Goal: Check status: Check status

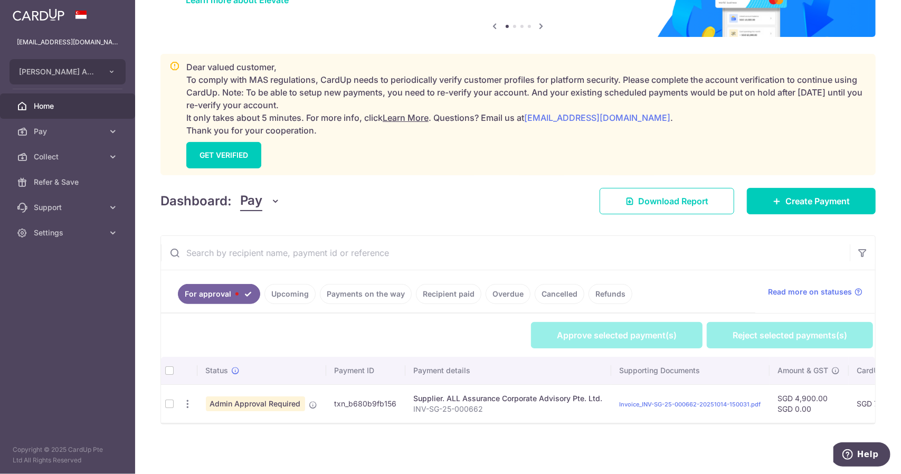
click at [167, 365] on th at bounding box center [169, 370] width 17 height 27
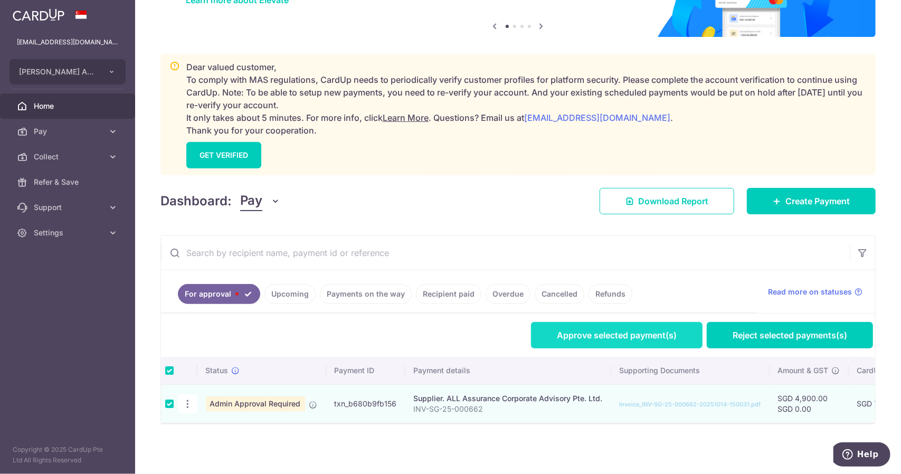
click at [610, 331] on link "Approve selected payment(s)" at bounding box center [616, 335] width 171 height 26
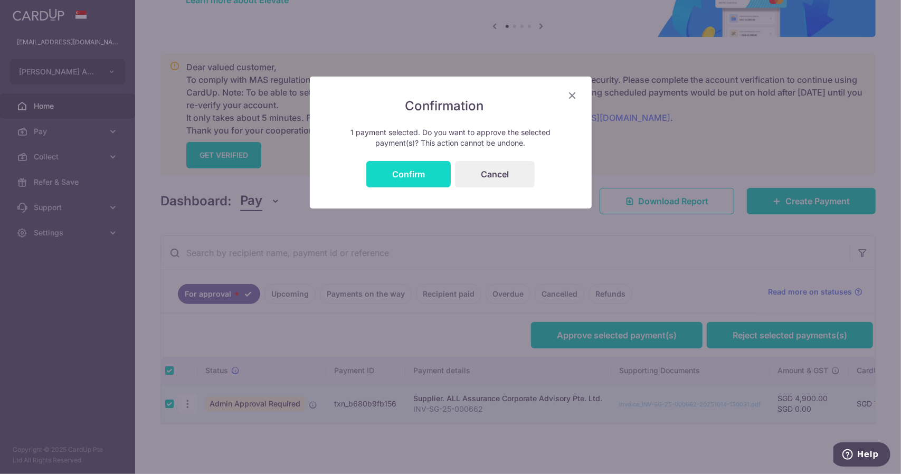
click at [385, 179] on button "Confirm" at bounding box center [408, 174] width 84 height 26
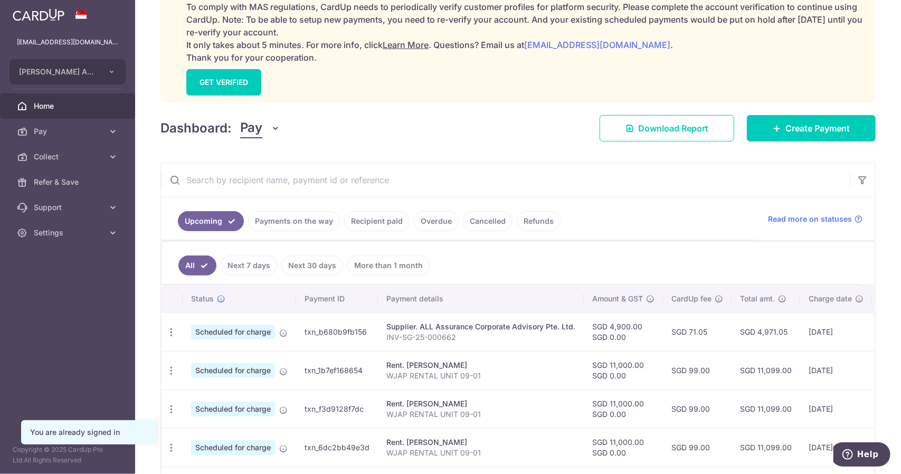
click at [373, 219] on link "Recipient paid" at bounding box center [376, 221] width 65 height 20
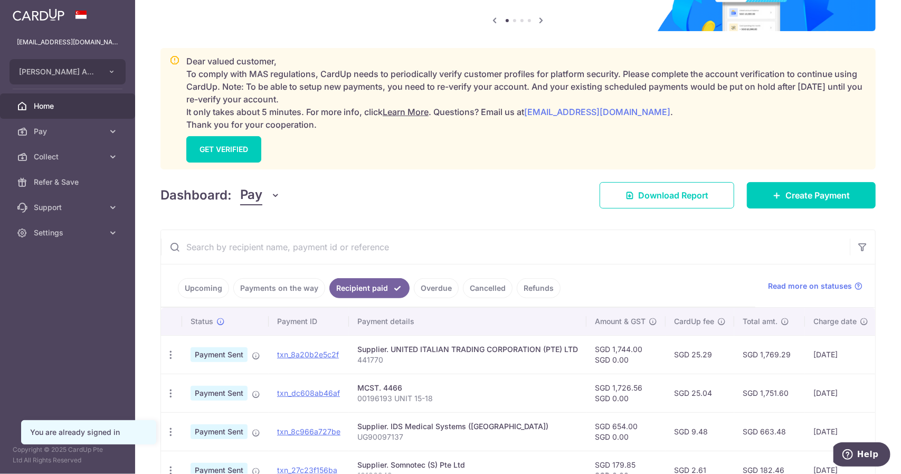
scroll to position [171, 0]
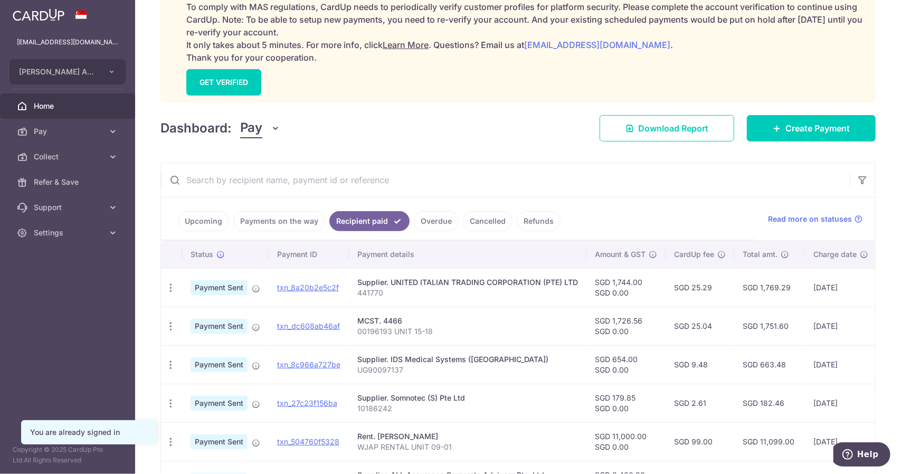
click at [375, 178] on input "text" at bounding box center [505, 180] width 689 height 34
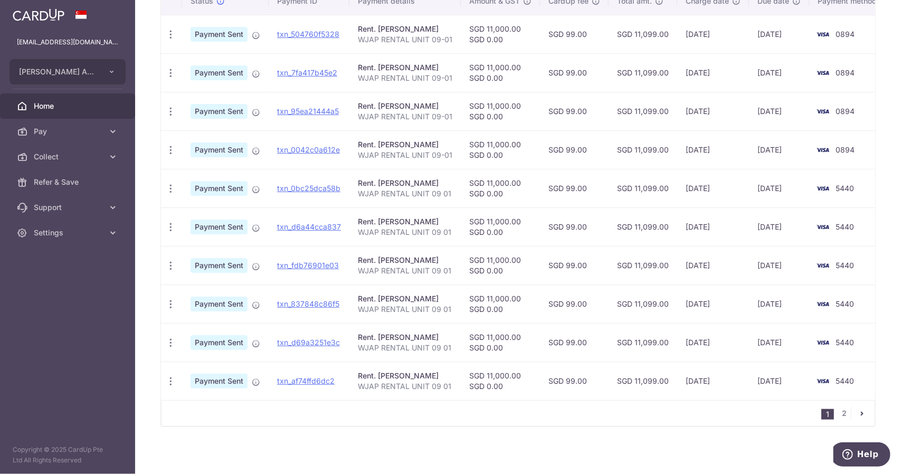
scroll to position [427, 0]
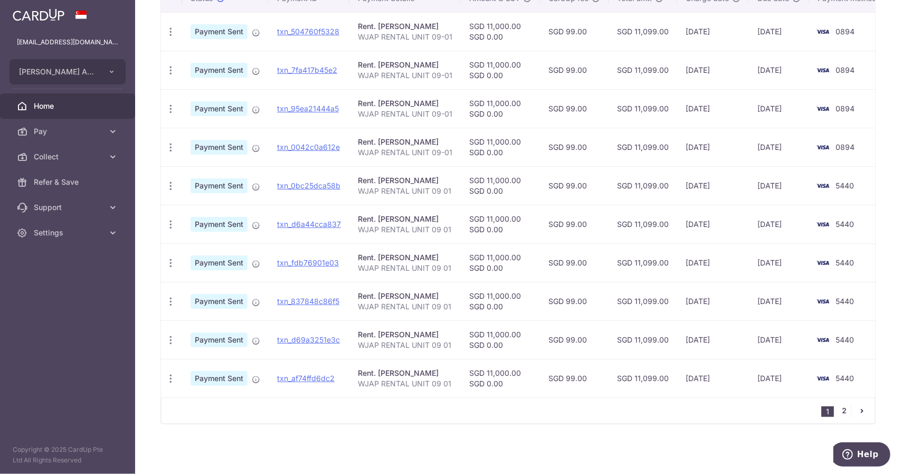
type input "WID"
click at [838, 407] on link "2" at bounding box center [844, 410] width 13 height 13
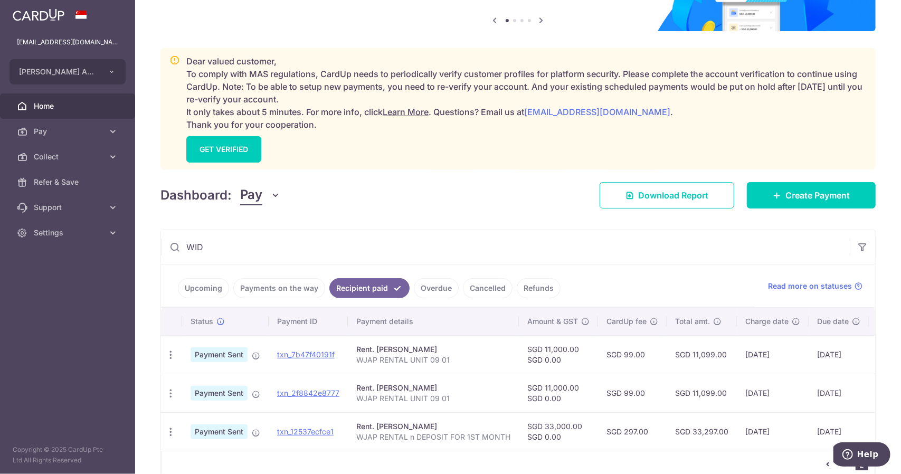
scroll to position [159, 0]
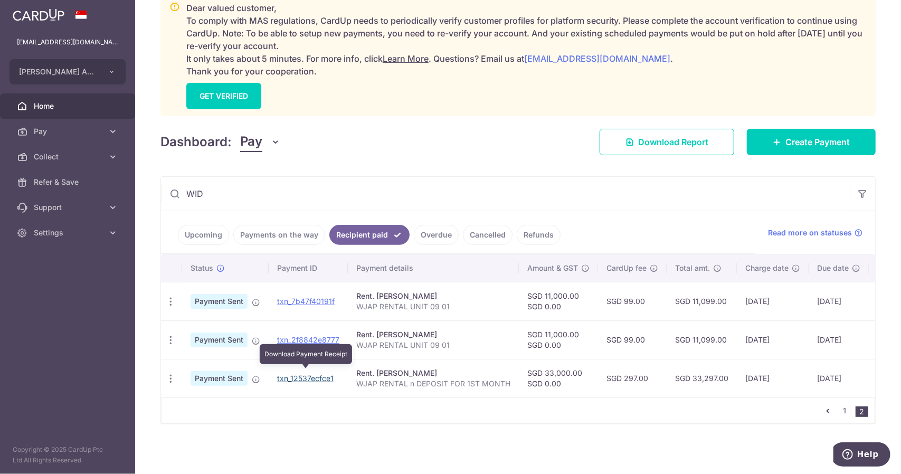
click at [317, 376] on link "txn_12537ecfce1" at bounding box center [305, 378] width 56 height 9
